Goal: Use online tool/utility: Utilize a website feature to perform a specific function

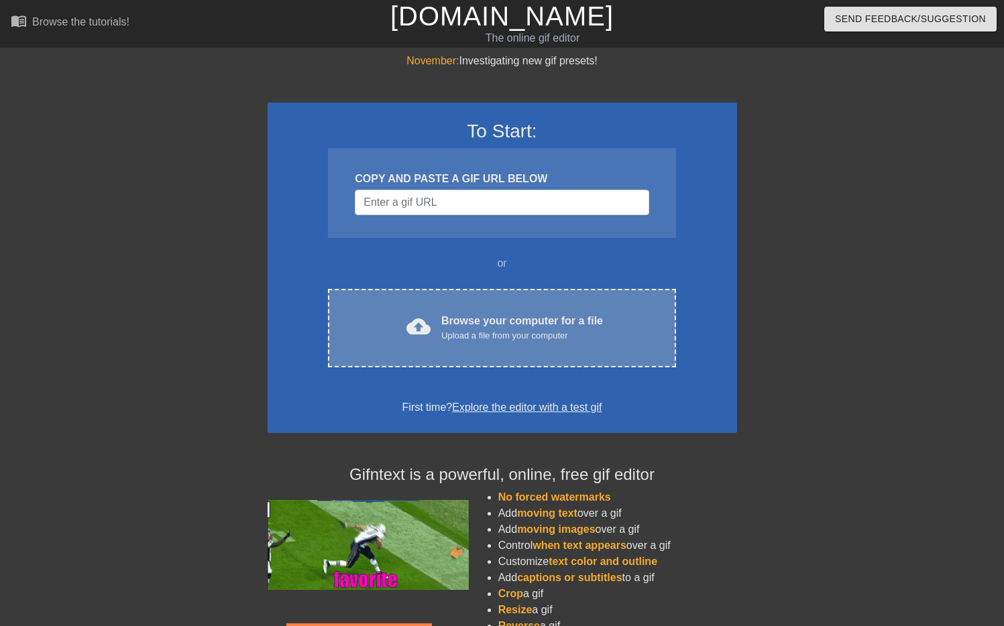
click at [455, 324] on div "Browse your computer for a file Upload a file from your computer" at bounding box center [522, 328] width 162 height 30
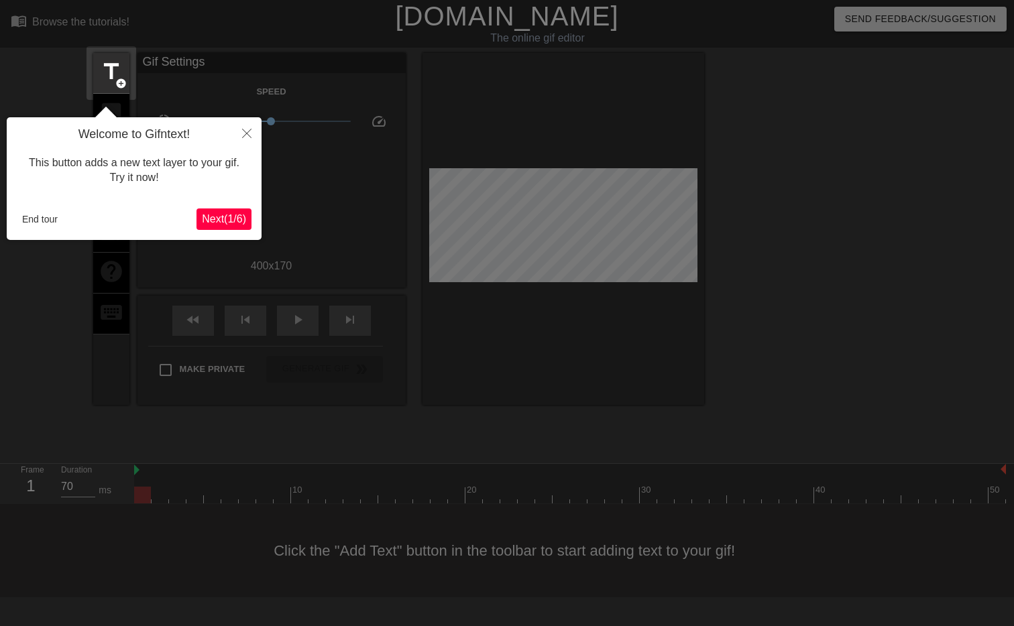
click at [227, 218] on span "Next ( 1 / 6 )" at bounding box center [224, 218] width 44 height 11
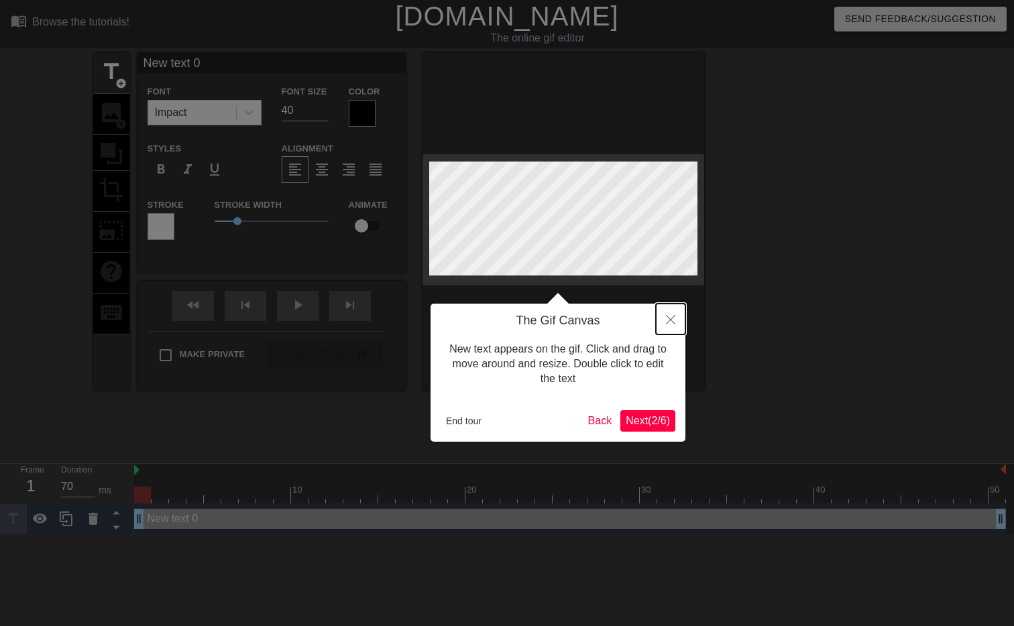
click at [673, 318] on icon "Close" at bounding box center [670, 319] width 9 height 9
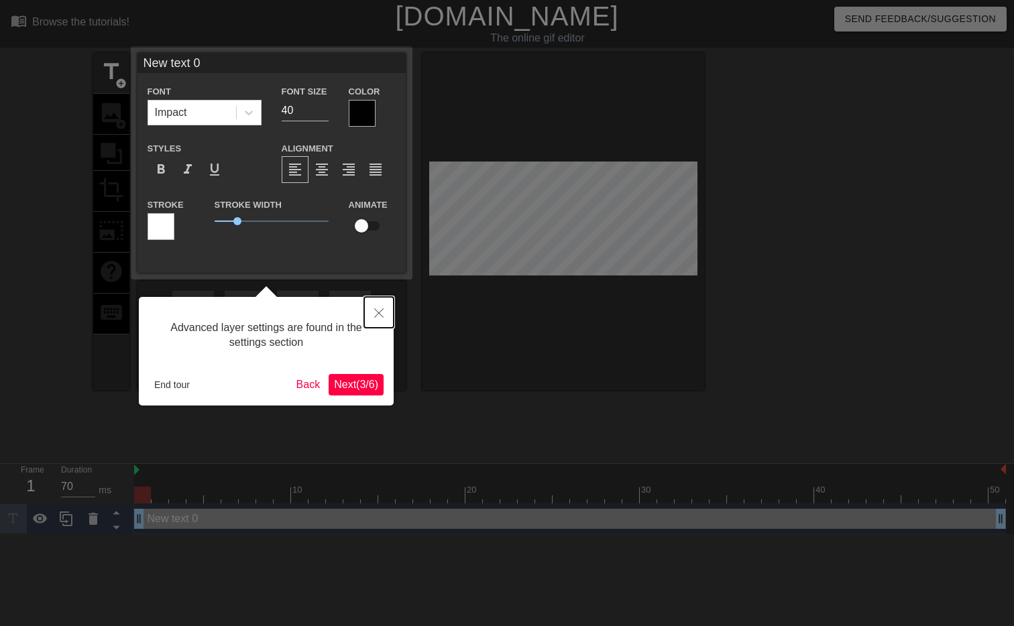
click at [365, 318] on button "Close" at bounding box center [379, 312] width 30 height 31
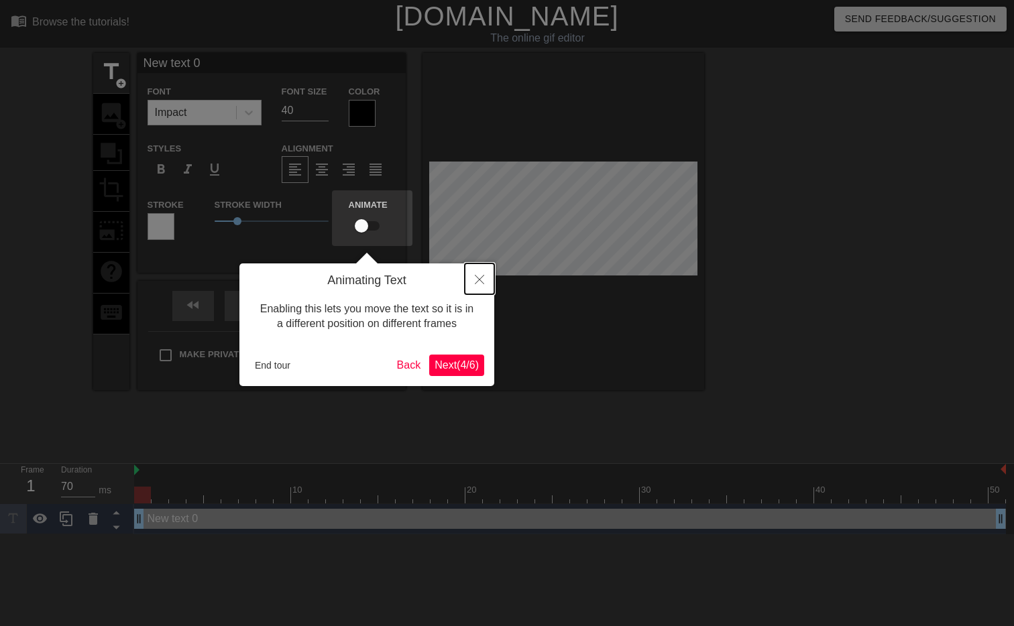
click at [483, 292] on button "Close" at bounding box center [480, 279] width 30 height 31
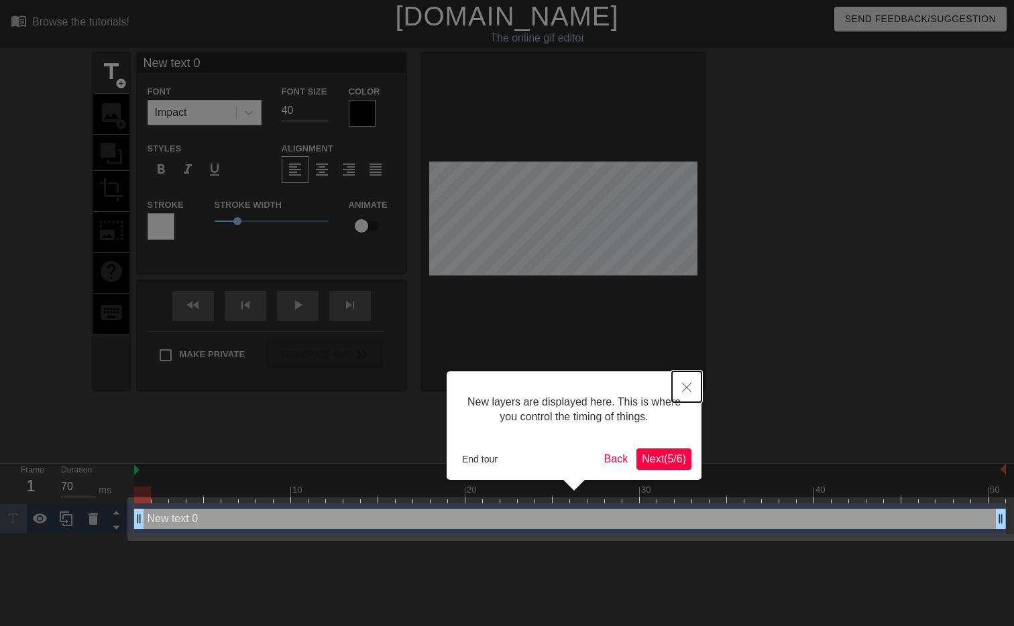
click at [686, 383] on icon "Close" at bounding box center [686, 387] width 9 height 9
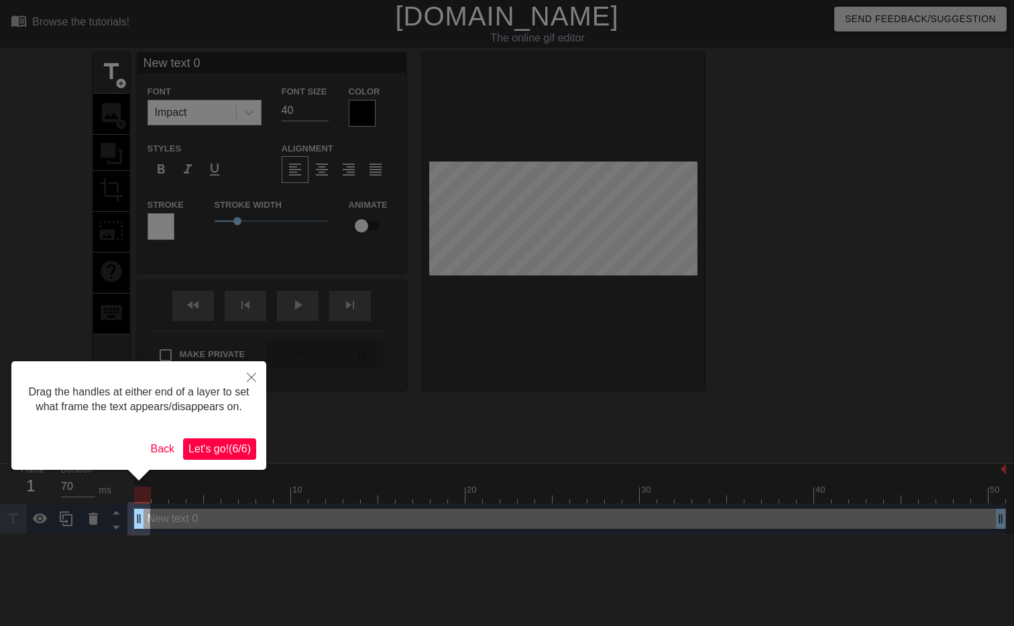
click at [237, 455] on span "Let's go! ( 6 / 6 )" at bounding box center [219, 448] width 62 height 11
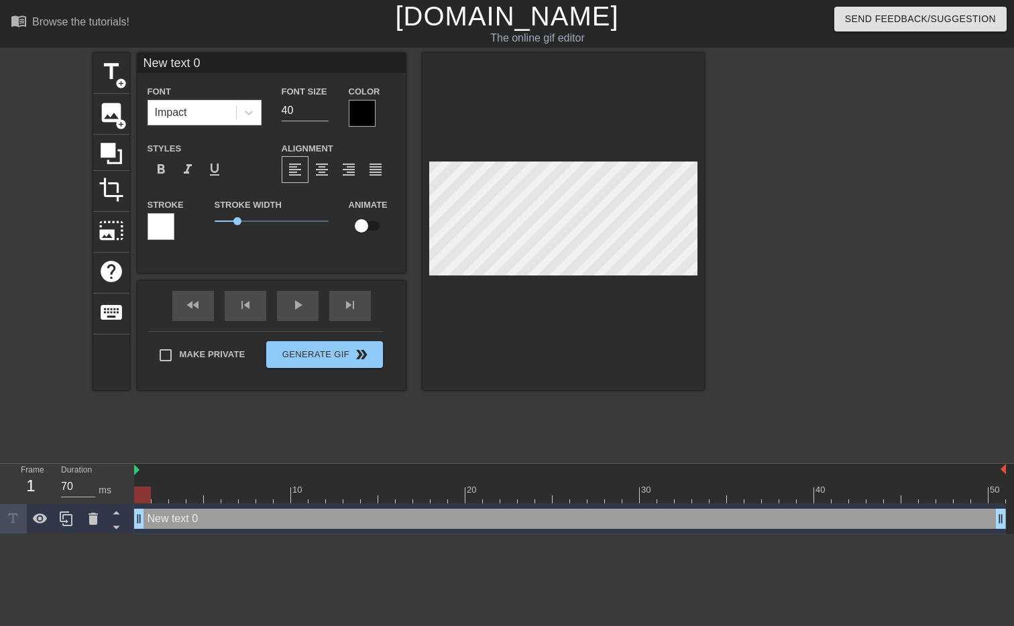
scroll to position [1, 1]
type input "BECOME A CS MAJOR"
type textarea "BECOME A CS MAJOR"
click at [297, 113] on input "40" at bounding box center [305, 110] width 47 height 21
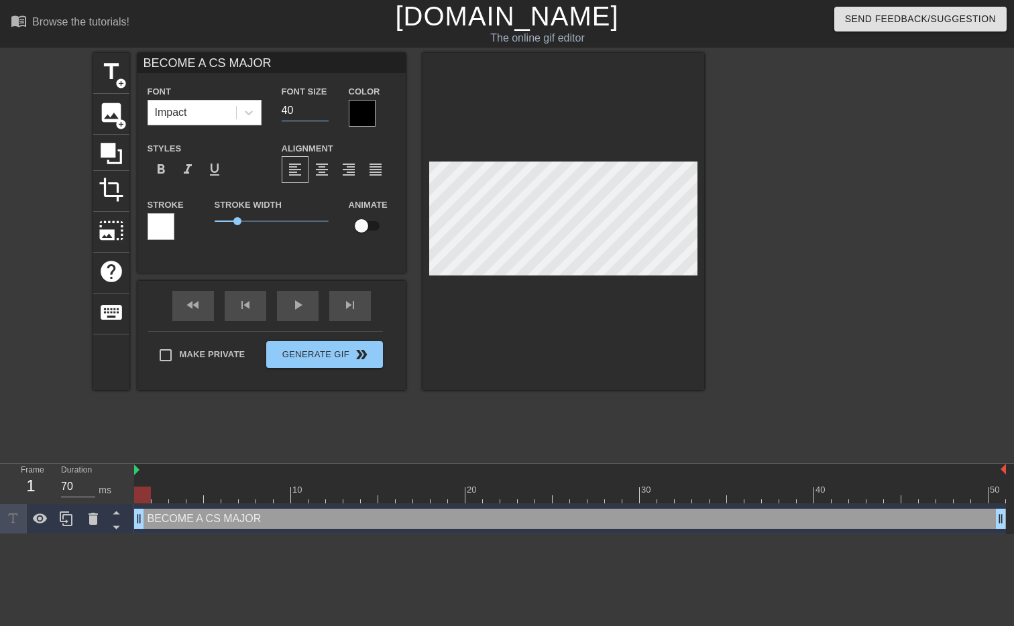
click at [297, 113] on input "40" at bounding box center [305, 110] width 47 height 21
type input "25"
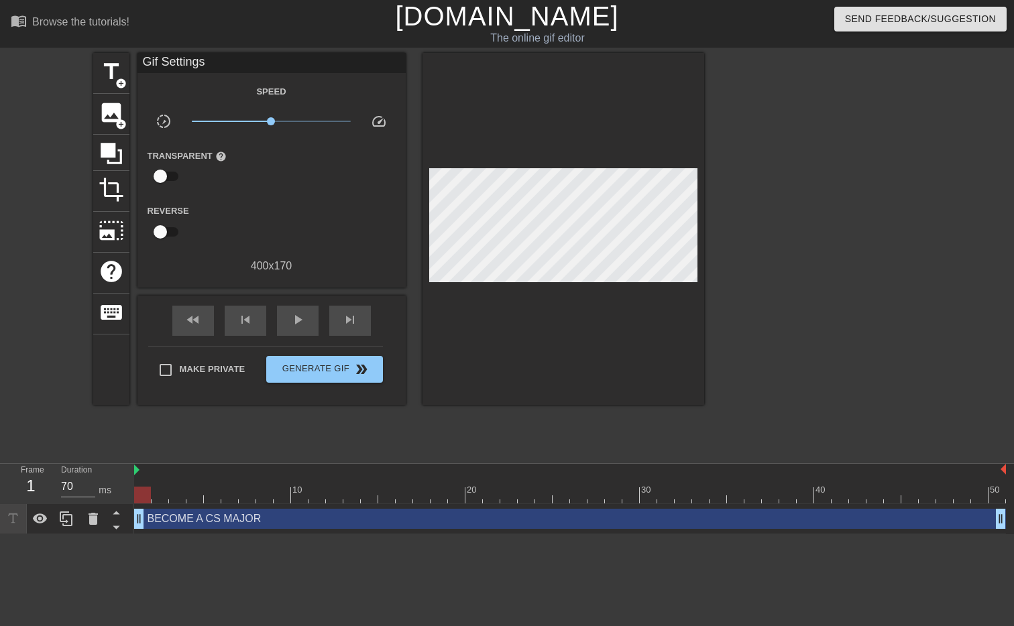
click at [139, 469] on img at bounding box center [136, 470] width 5 height 11
click at [137, 472] on img at bounding box center [136, 470] width 5 height 11
click at [141, 470] on div at bounding box center [570, 470] width 872 height 13
click at [295, 315] on span "play_arrow" at bounding box center [298, 320] width 16 height 16
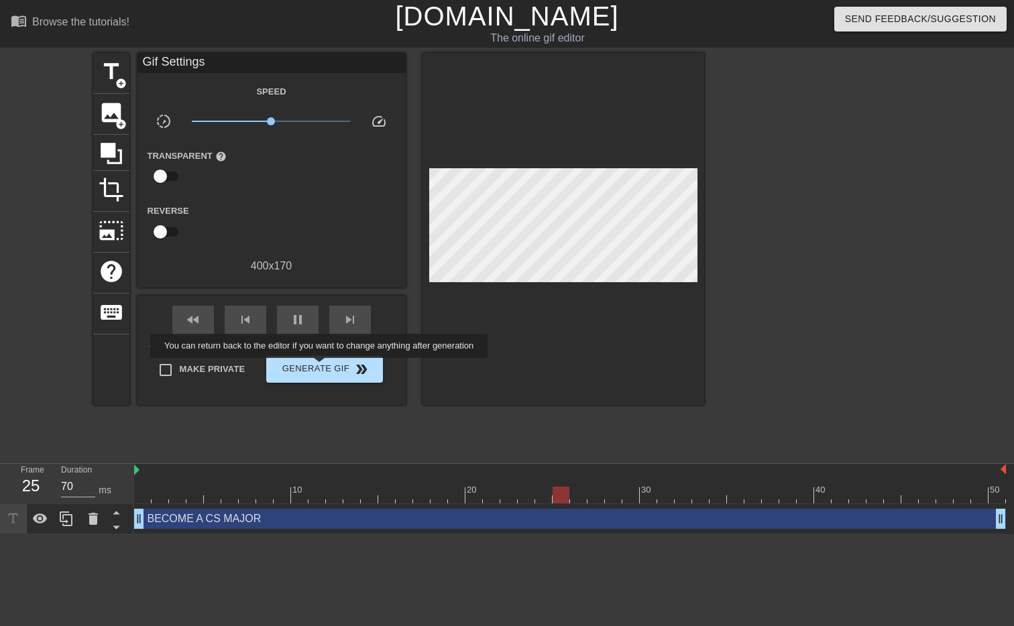
type input "60"
click at [328, 367] on span "Generate Gif double_arrow" at bounding box center [324, 369] width 105 height 16
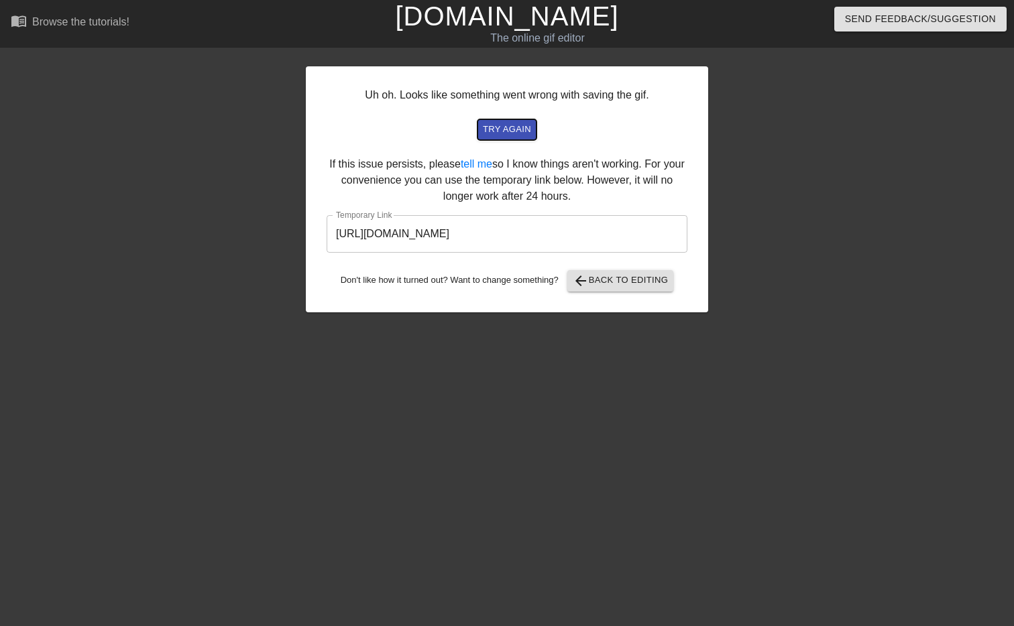
click at [508, 131] on span "try again" at bounding box center [507, 129] width 48 height 15
click at [549, 230] on input "[URL][DOMAIN_NAME]" at bounding box center [507, 234] width 361 height 38
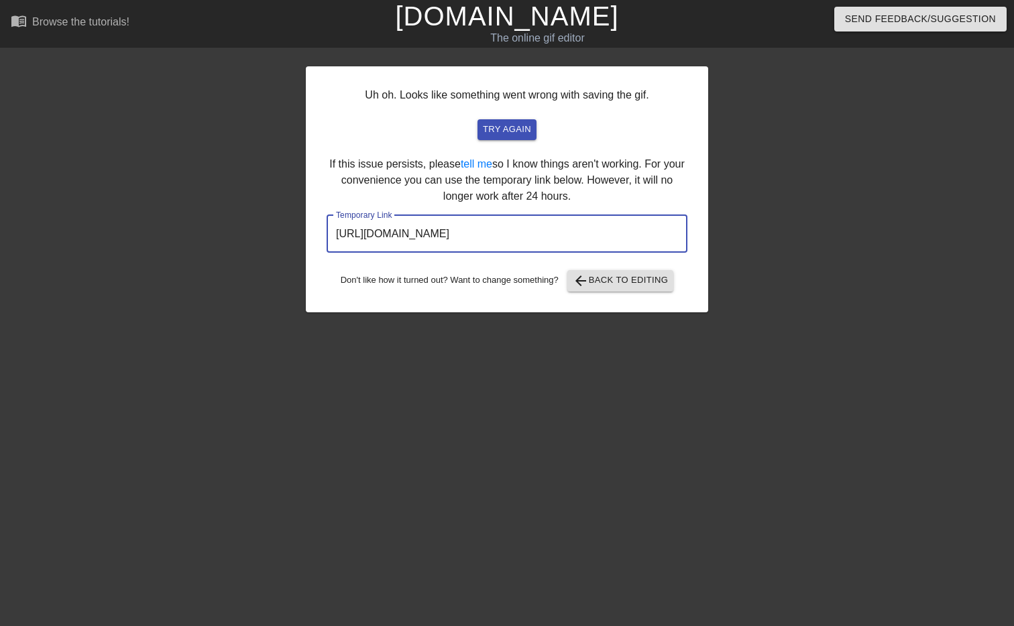
click at [549, 230] on input "[URL][DOMAIN_NAME]" at bounding box center [507, 234] width 361 height 38
